Goal: Information Seeking & Learning: Learn about a topic

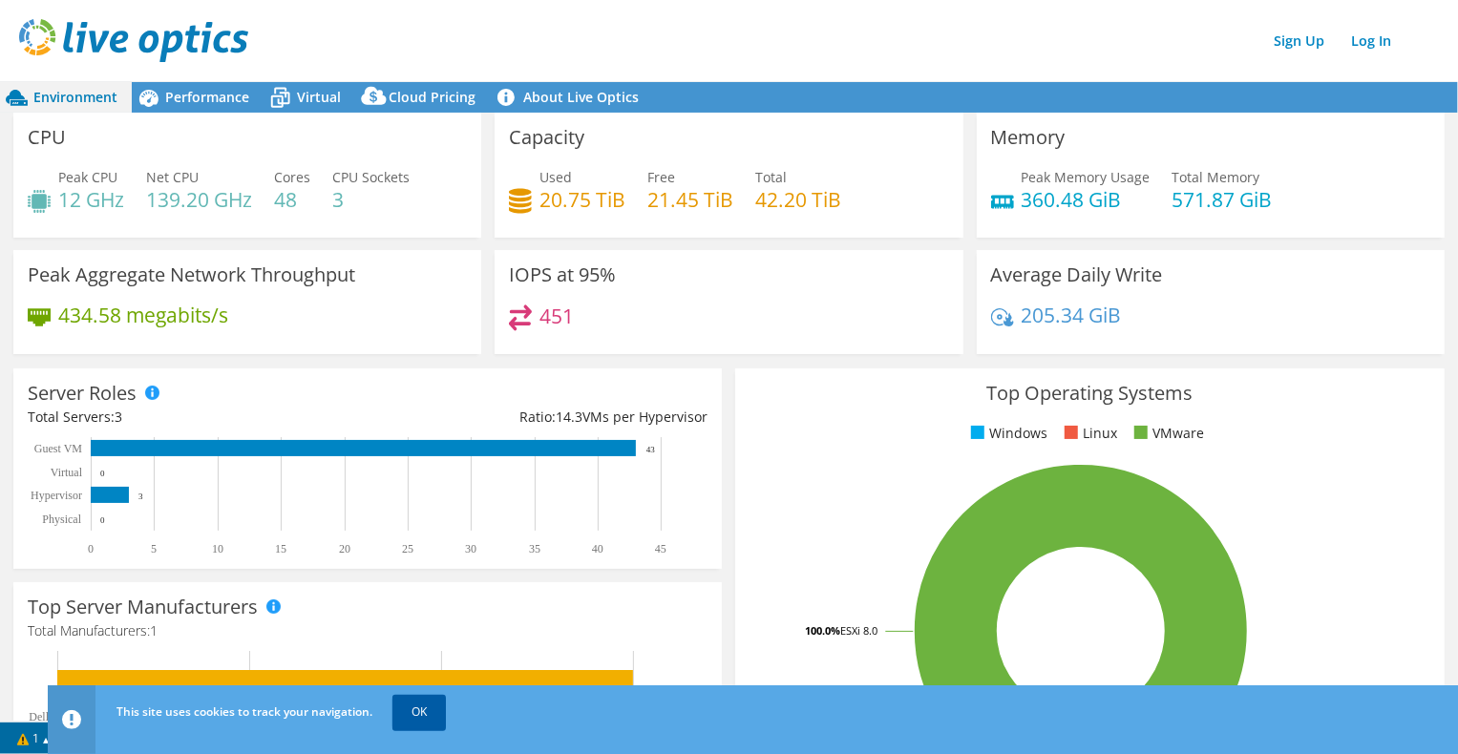
click at [423, 711] on link "OK" at bounding box center [418, 712] width 53 height 34
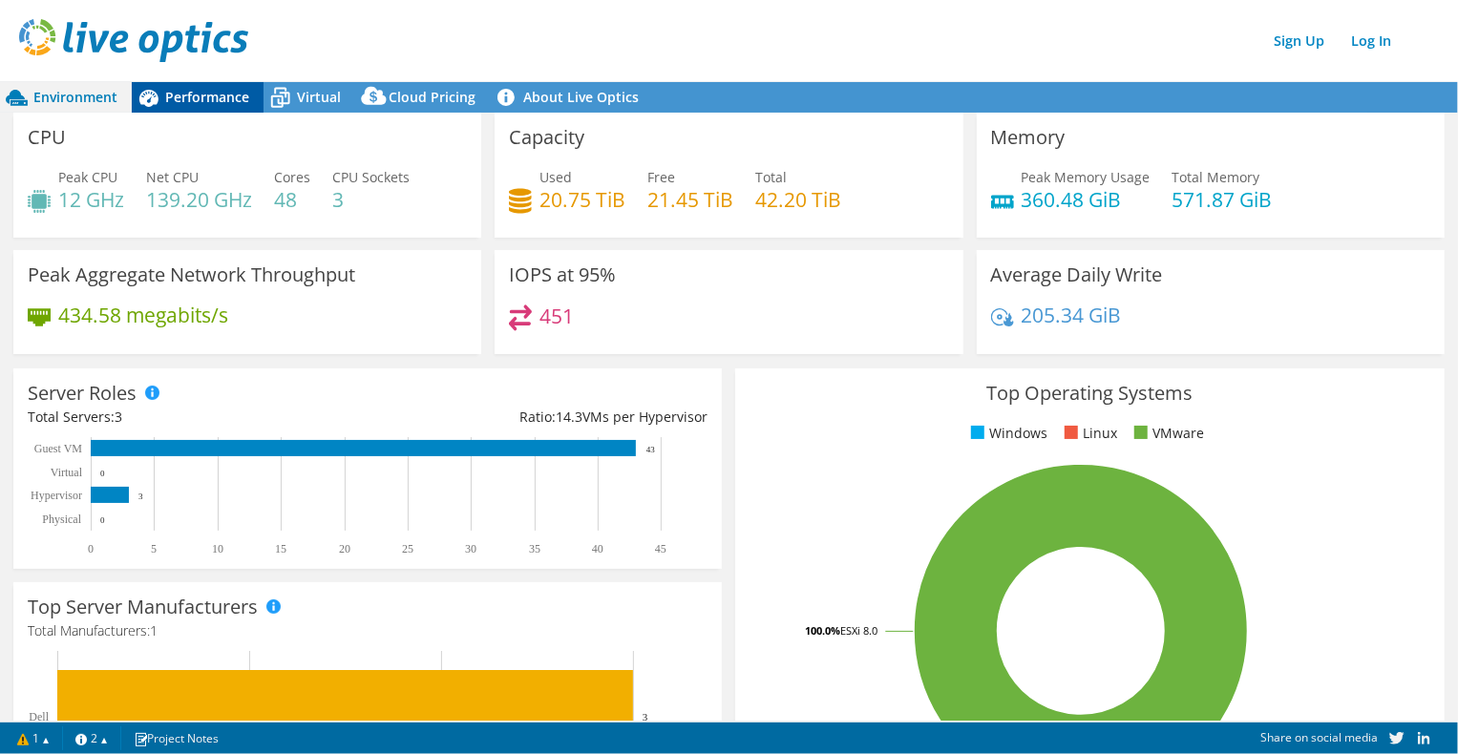
click at [201, 96] on span "Performance" at bounding box center [207, 97] width 84 height 18
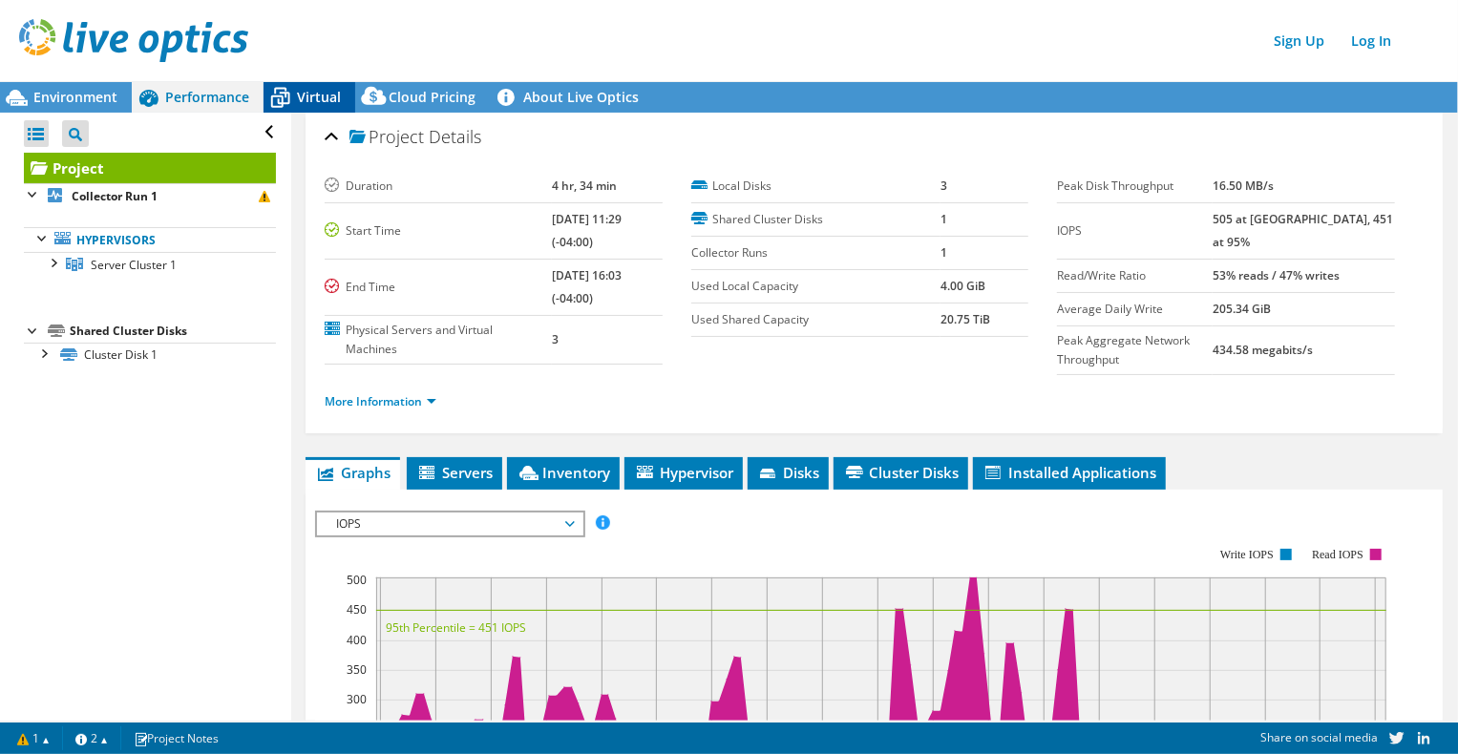
click at [300, 102] on span "Virtual" at bounding box center [319, 97] width 44 height 18
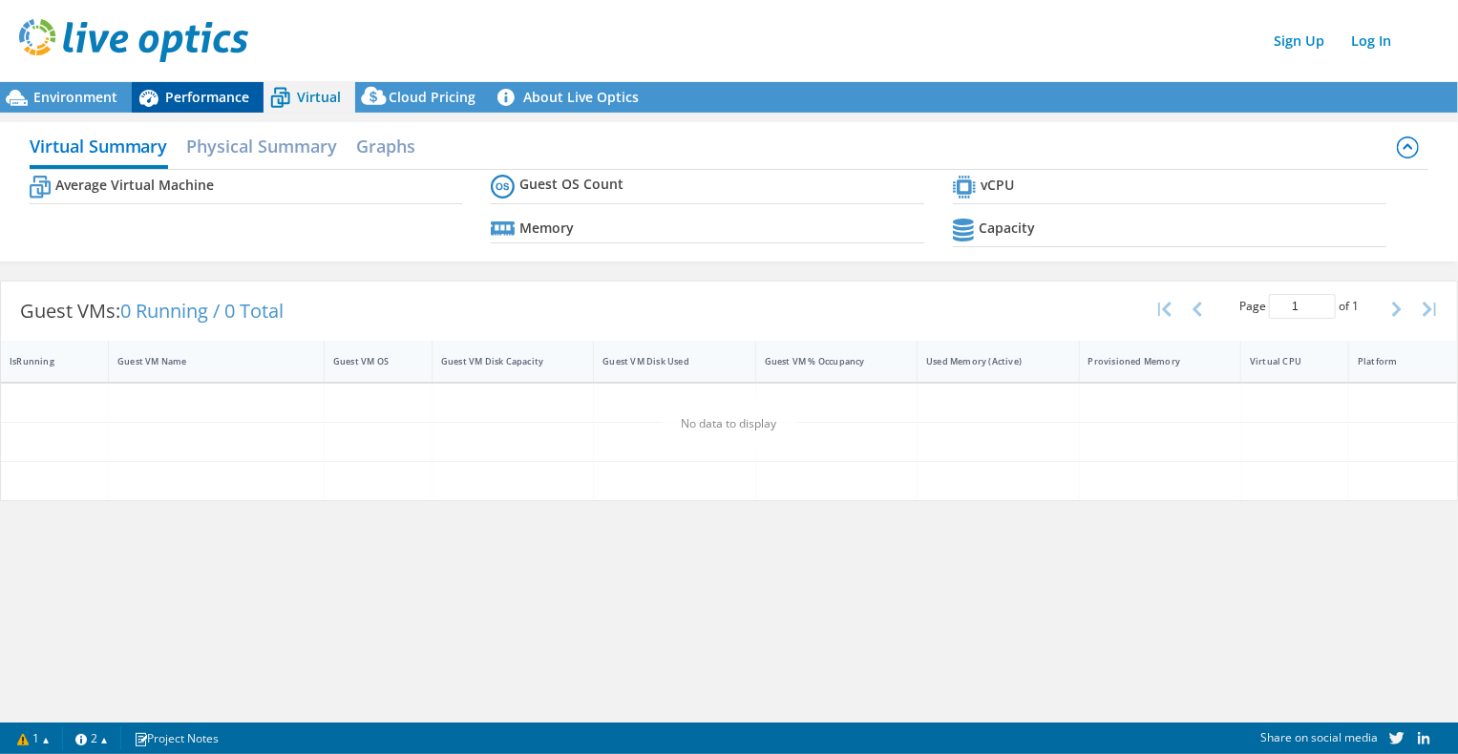
click at [212, 104] on span "Performance" at bounding box center [207, 97] width 84 height 18
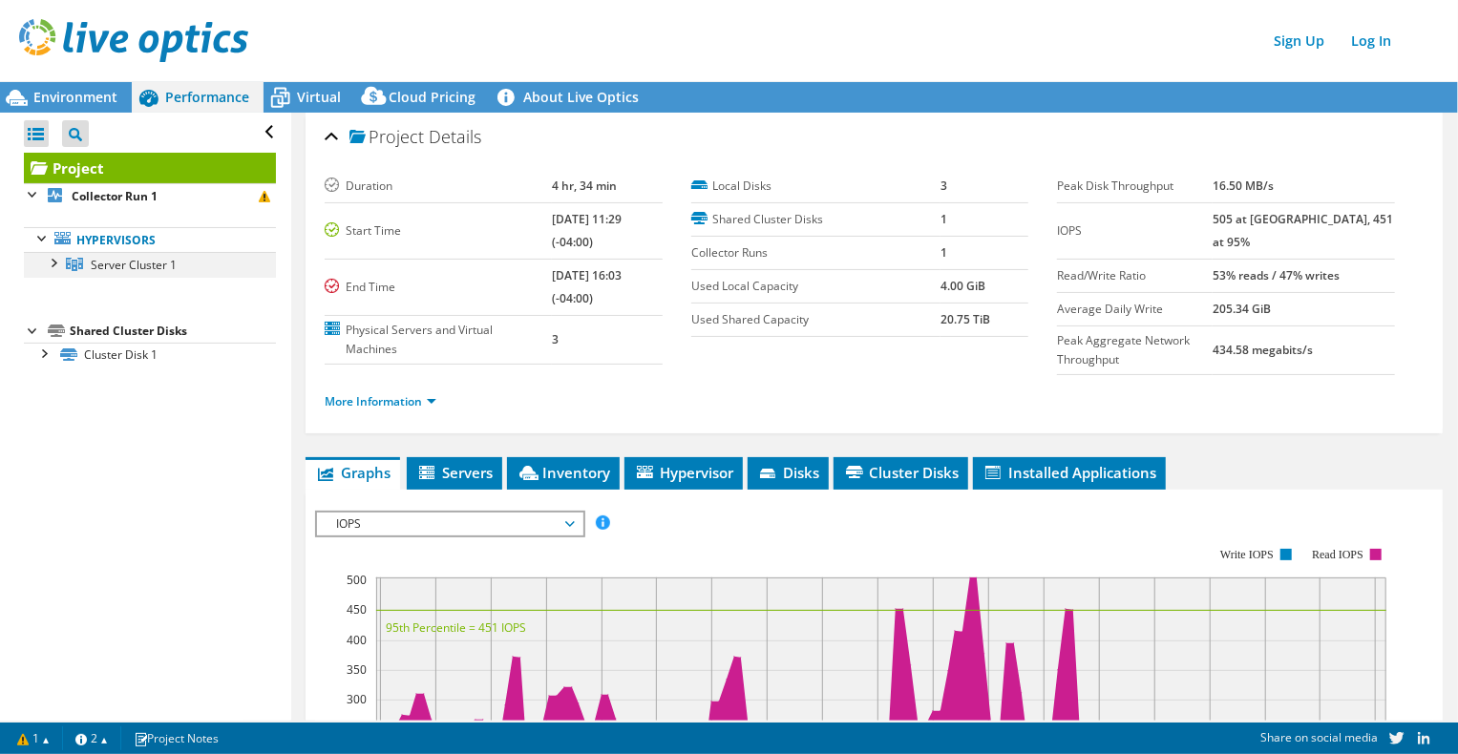
click at [55, 255] on div at bounding box center [52, 261] width 19 height 19
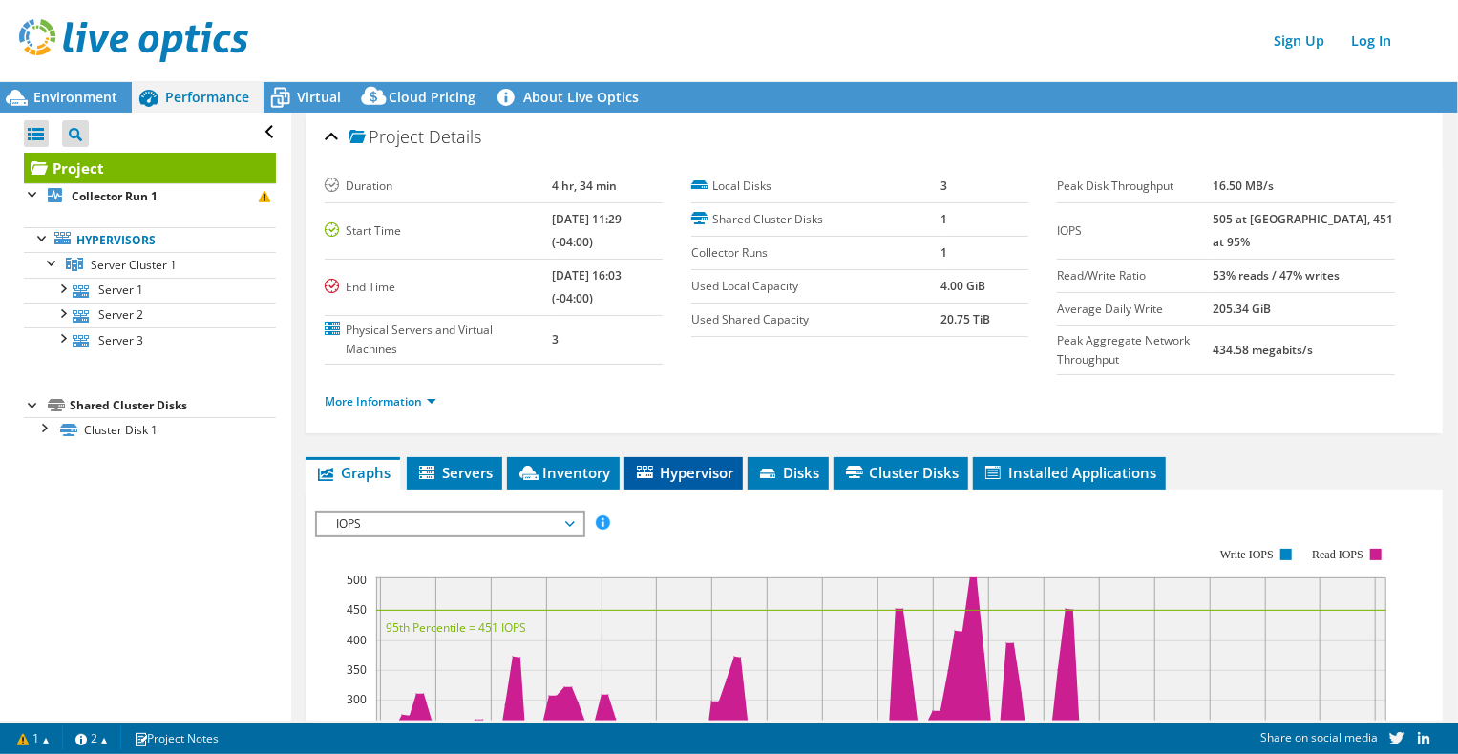
click at [644, 466] on icon at bounding box center [645, 472] width 16 height 12
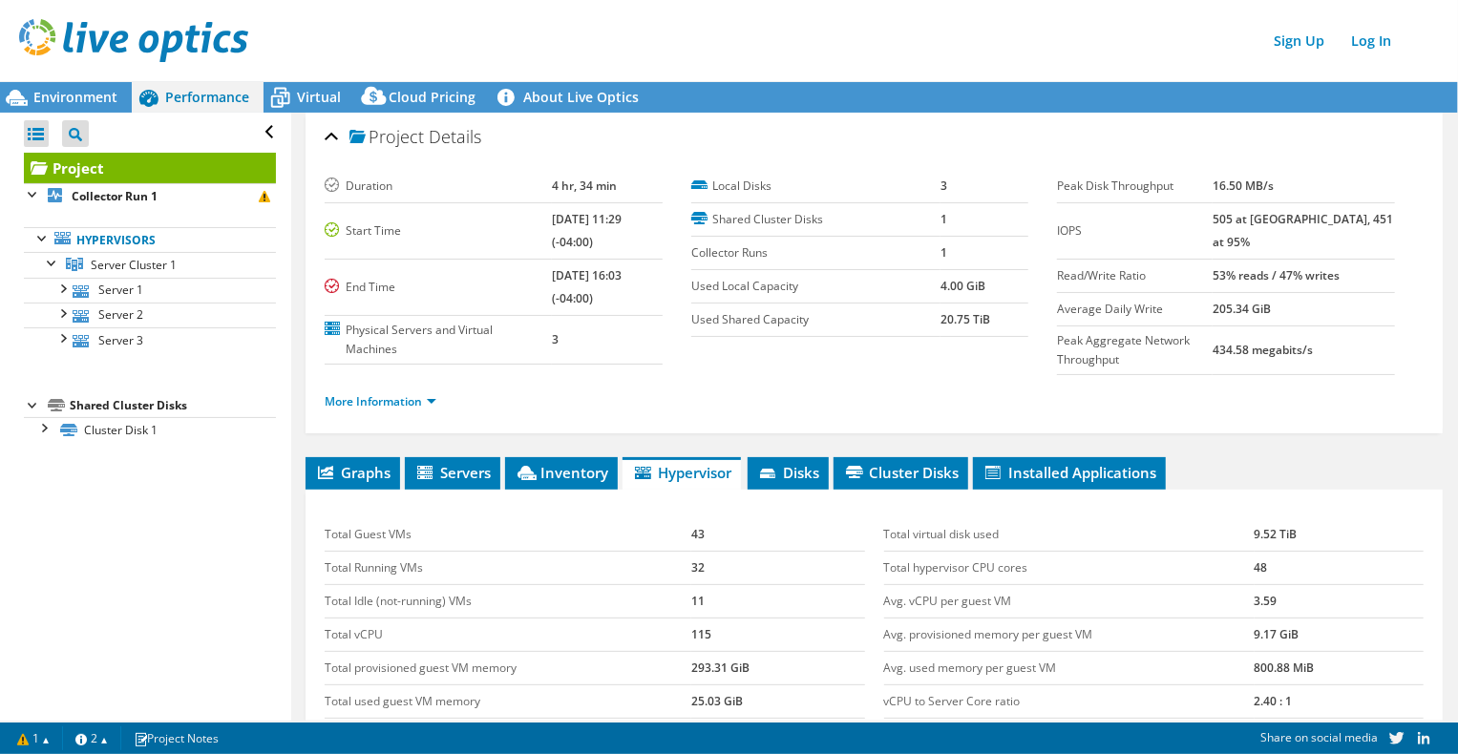
scroll to position [95, 0]
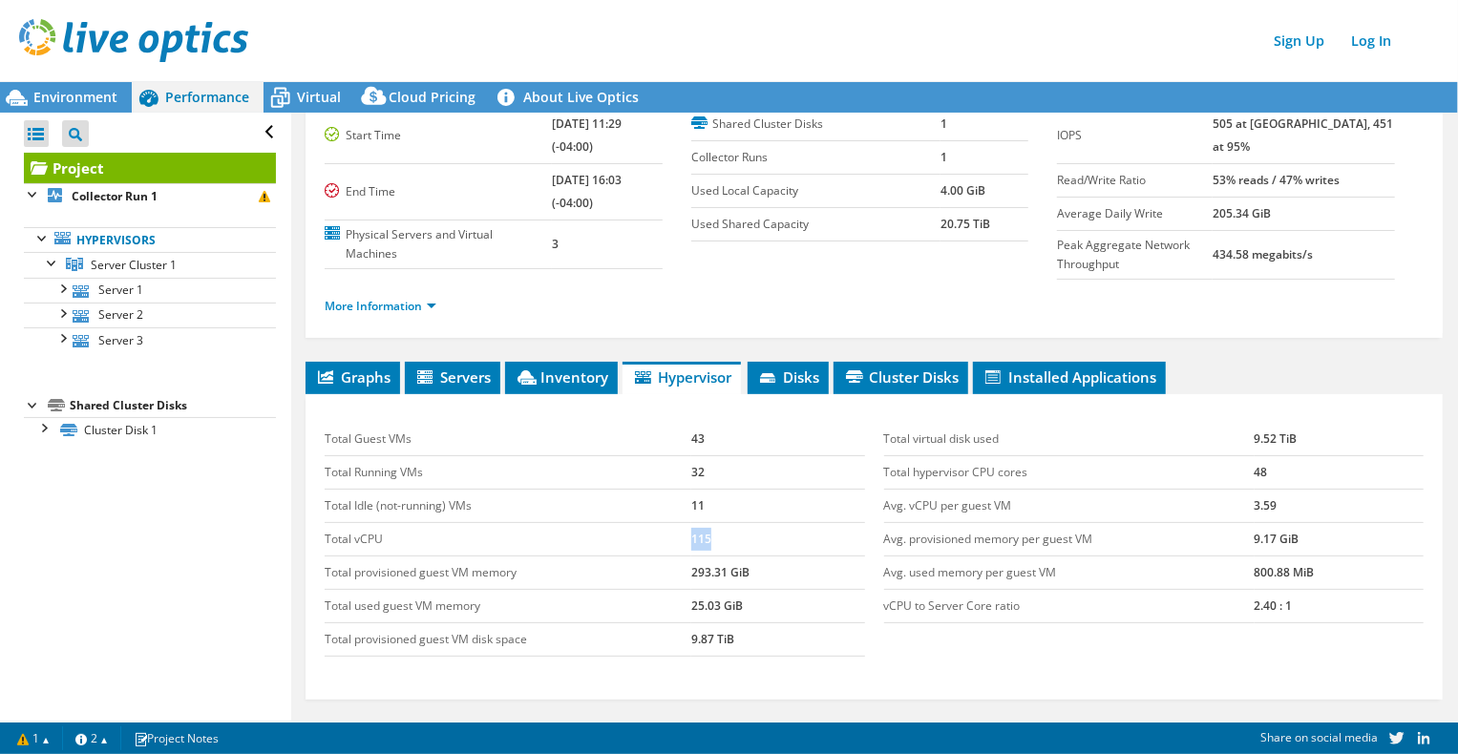
drag, startPoint x: 706, startPoint y: 536, endPoint x: 687, endPoint y: 535, distance: 18.2
click at [691, 535] on td "115" at bounding box center [777, 539] width 173 height 33
drag, startPoint x: 1268, startPoint y: 505, endPoint x: 1238, endPoint y: 504, distance: 29.6
click at [1238, 504] on tr "Avg. vCPU per guest VM 3.59" at bounding box center [1153, 506] width 539 height 33
drag, startPoint x: 1288, startPoint y: 538, endPoint x: 1228, endPoint y: 532, distance: 60.4
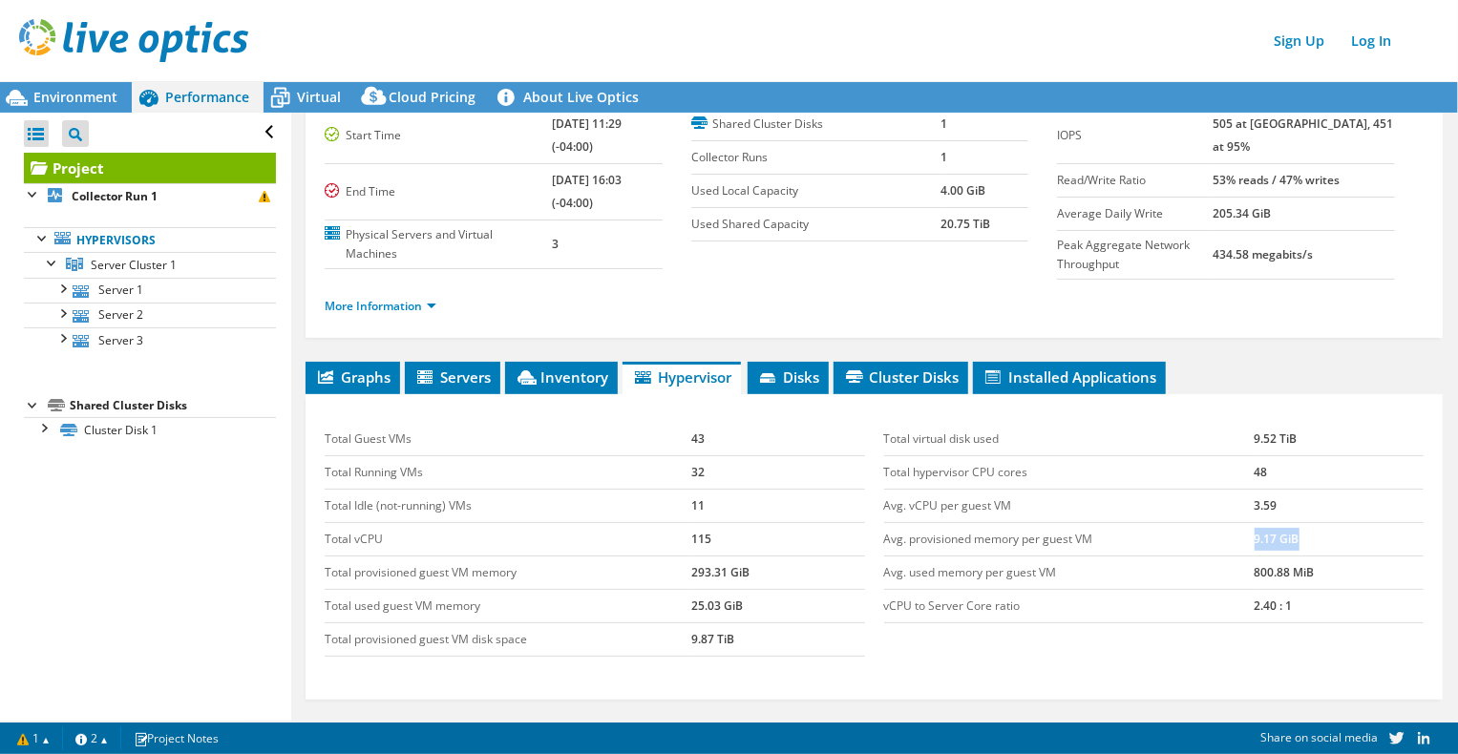
click at [1228, 532] on tr "Avg. provisioned memory per guest VM 9.17 GiB" at bounding box center [1153, 539] width 539 height 33
click at [769, 380] on icon at bounding box center [767, 378] width 15 height 10
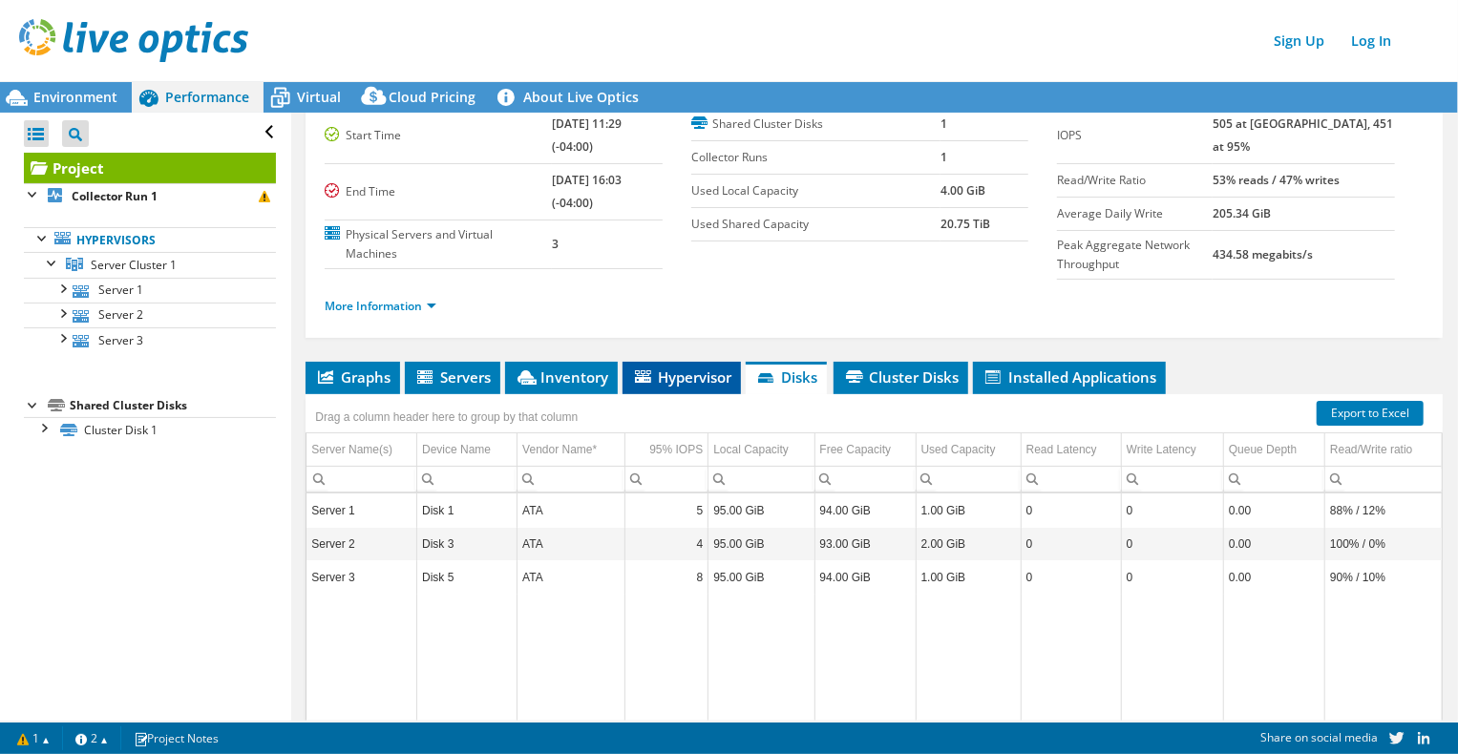
click at [649, 382] on span "Hypervisor" at bounding box center [681, 377] width 99 height 19
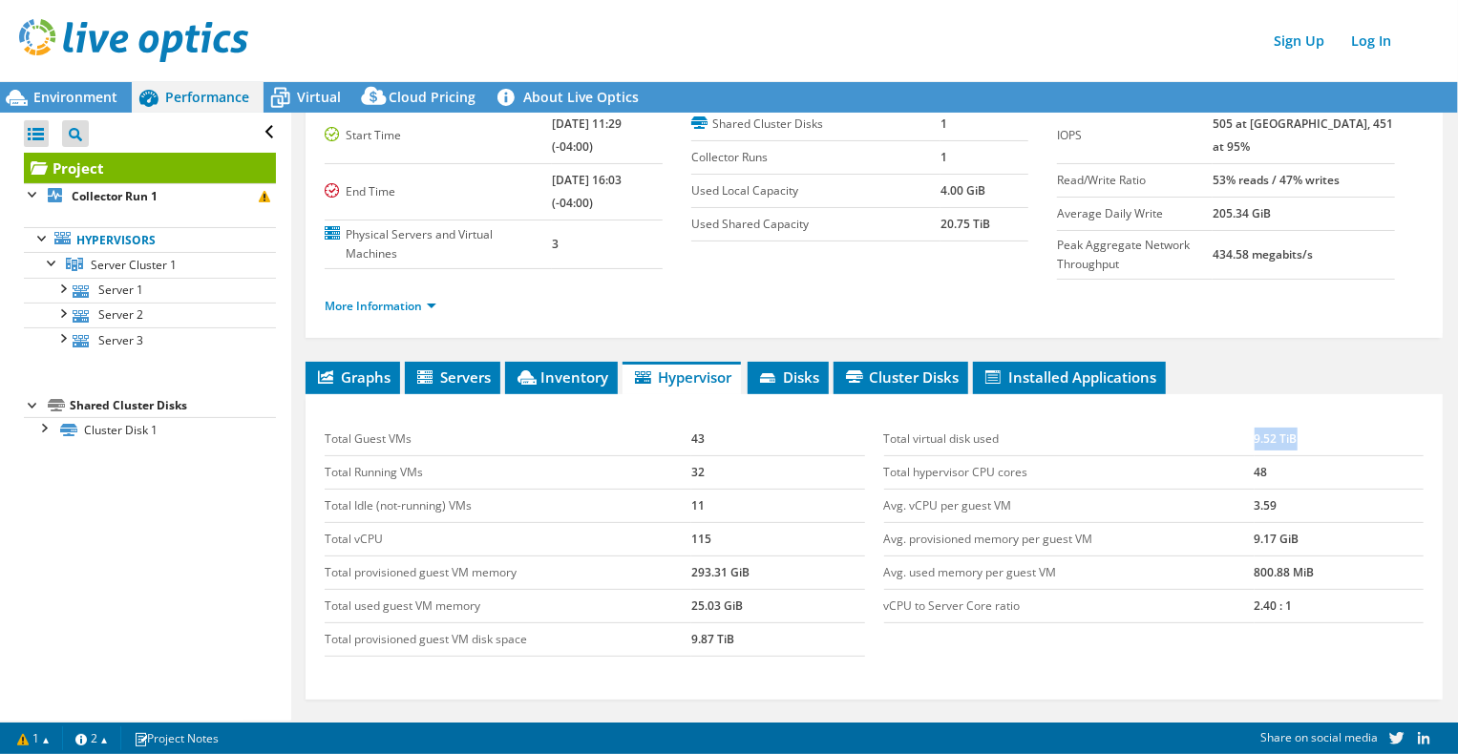
drag, startPoint x: 1294, startPoint y: 433, endPoint x: 1239, endPoint y: 436, distance: 54.6
click at [1239, 436] on tr "Total virtual disk used 9.52 TiB" at bounding box center [1153, 439] width 539 height 33
